Goal: Information Seeking & Learning: Learn about a topic

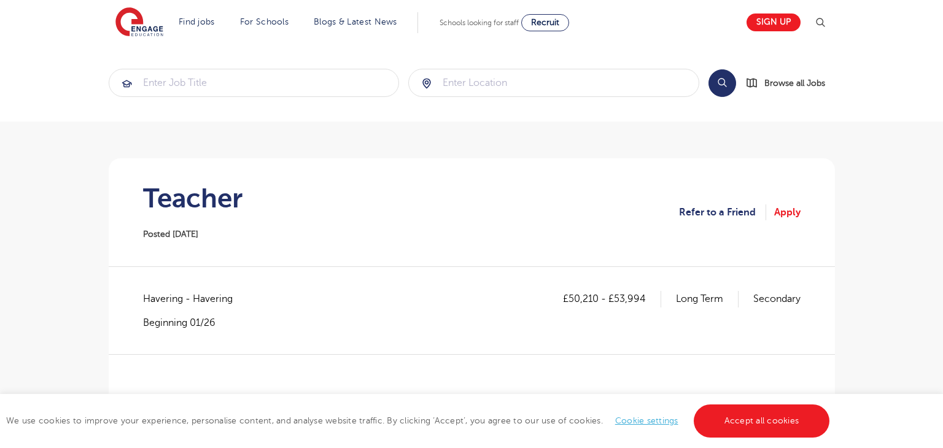
scroll to position [127, 0]
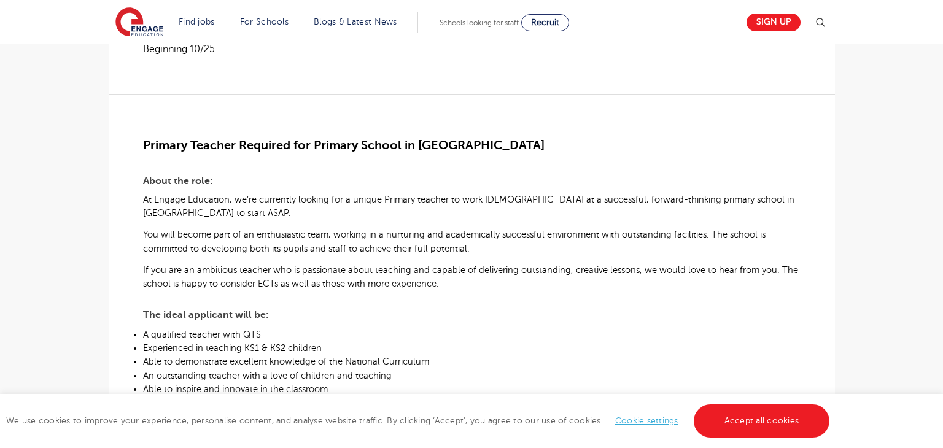
scroll to position [262, 0]
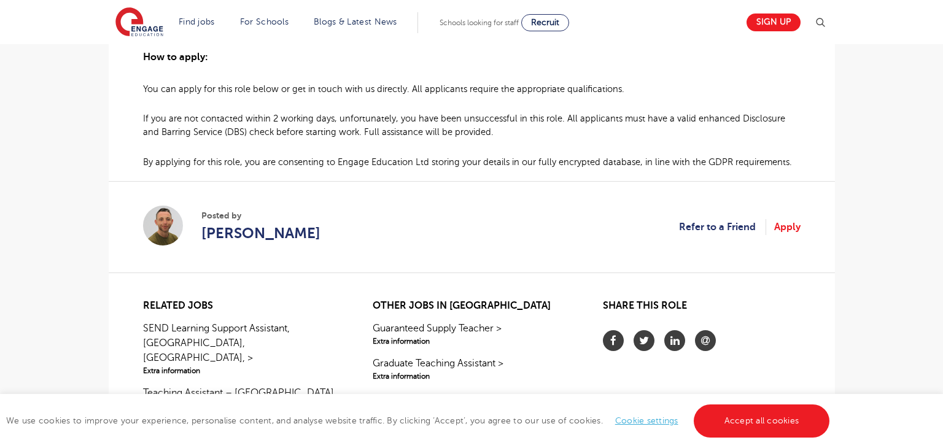
scroll to position [867, 0]
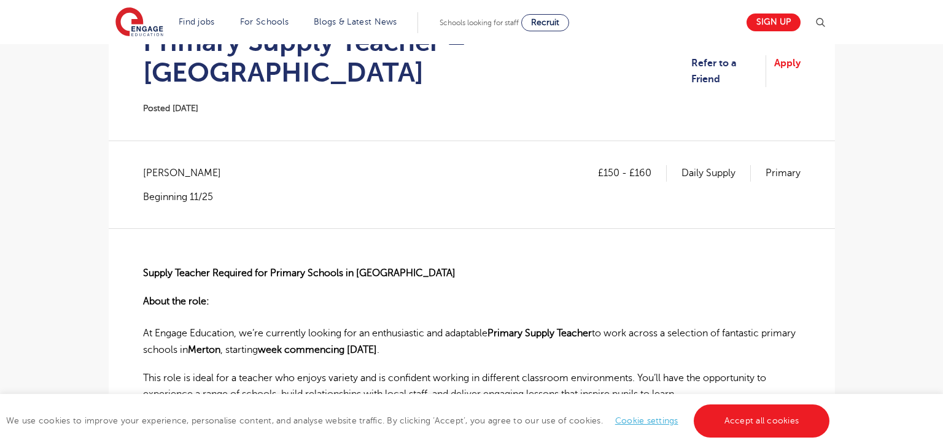
scroll to position [117, 0]
